Goal: Navigation & Orientation: Find specific page/section

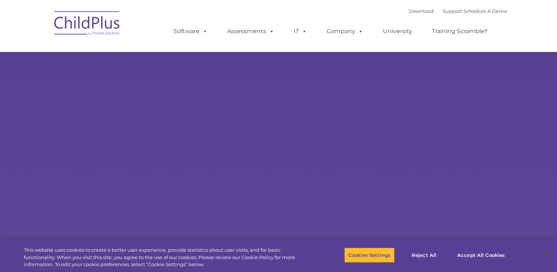
select select "MEDIUM"
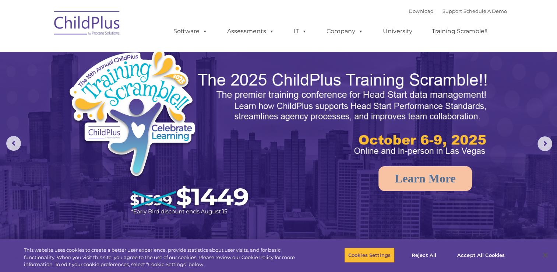
click at [106, 34] on img at bounding box center [87, 24] width 74 height 37
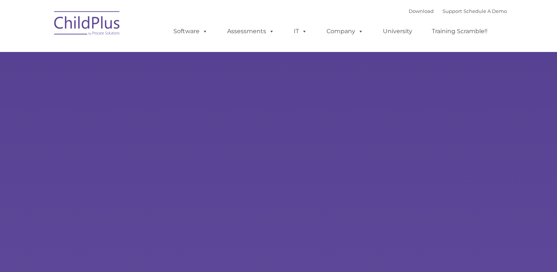
type input ""
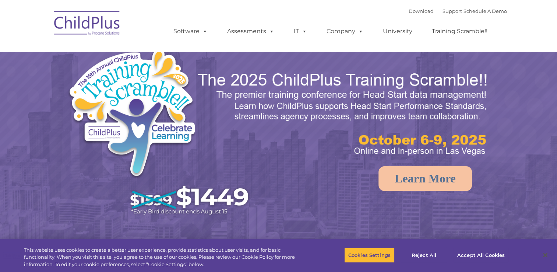
select select "MEDIUM"
